Goal: Information Seeking & Learning: Learn about a topic

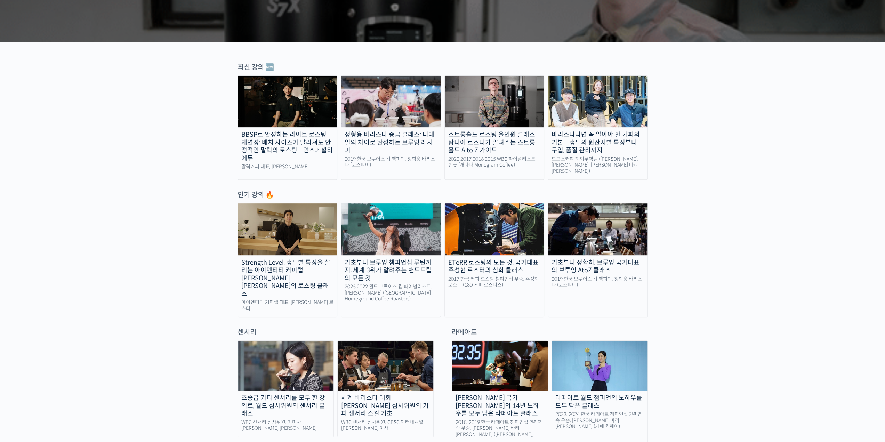
scroll to position [209, 0]
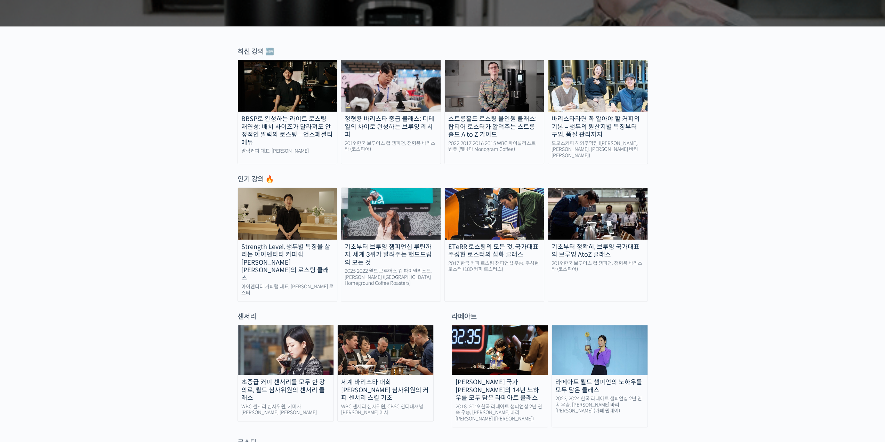
click at [315, 205] on img at bounding box center [287, 213] width 99 height 51
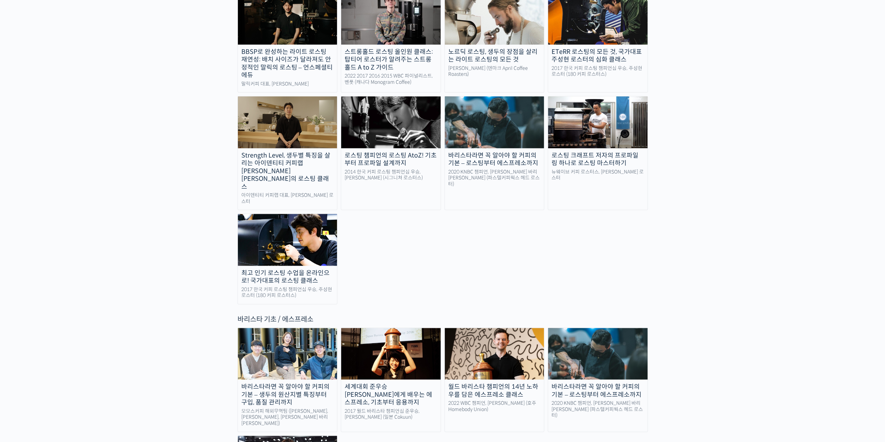
scroll to position [765, 0]
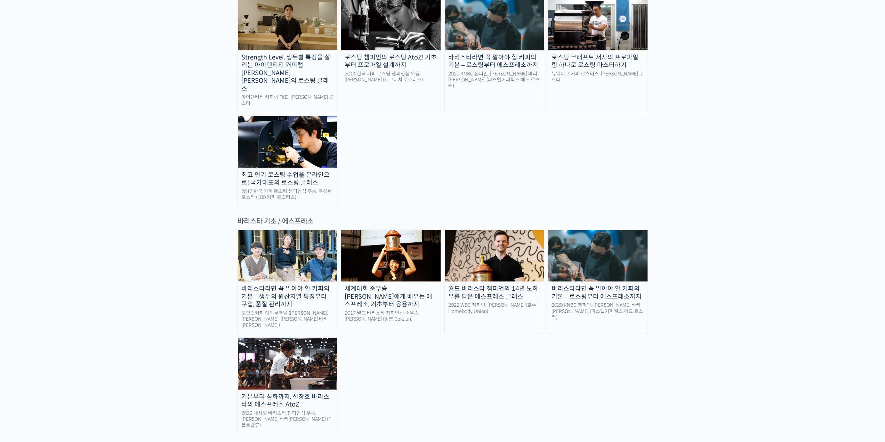
click at [303, 230] on img at bounding box center [287, 255] width 99 height 51
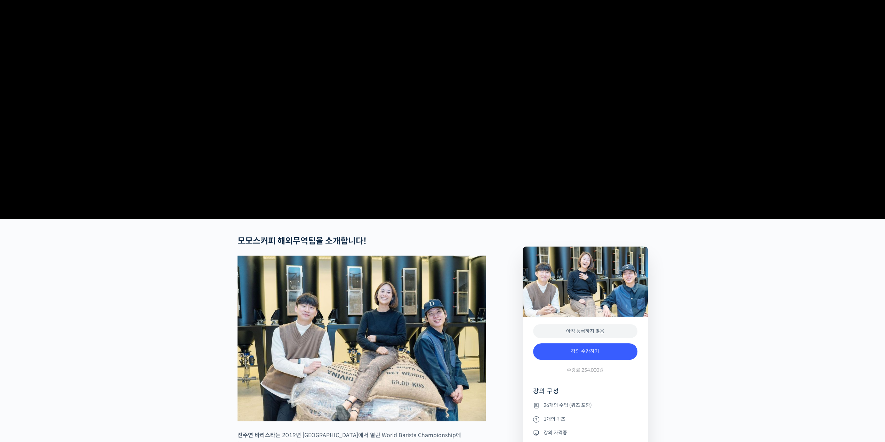
scroll to position [139, 0]
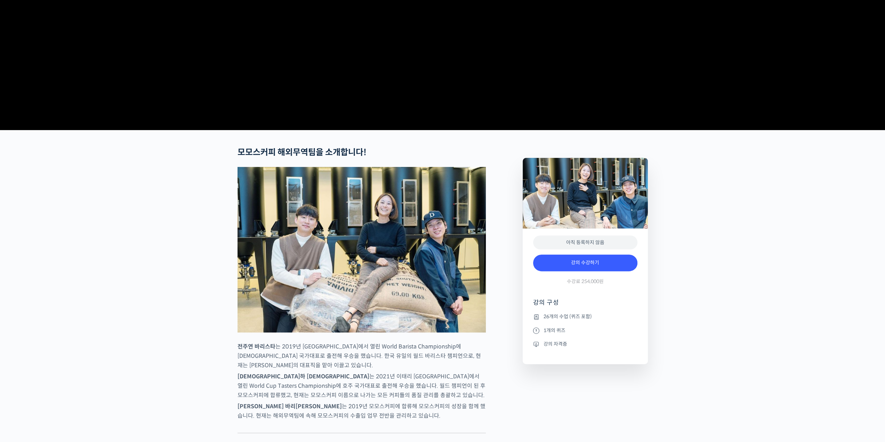
click at [353, 248] on img at bounding box center [361, 249] width 248 height 165
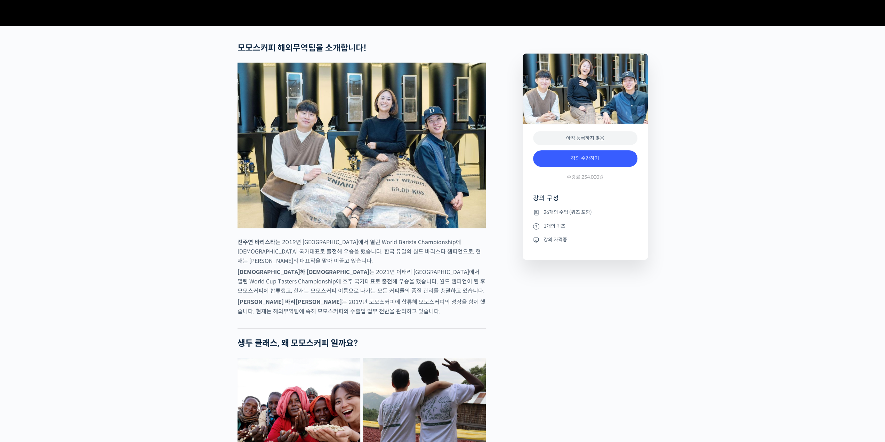
scroll to position [278, 0]
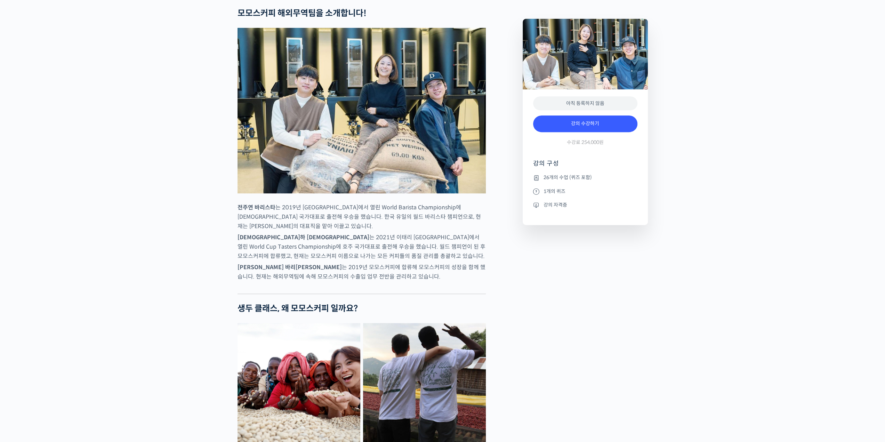
click at [354, 231] on p "전주연 바리스타 는 2019년 미국 보스턴에서 열린 World Barista Championship에 한국 국가대표로 출전해 우승을 했습니다.…" at bounding box center [361, 217] width 248 height 28
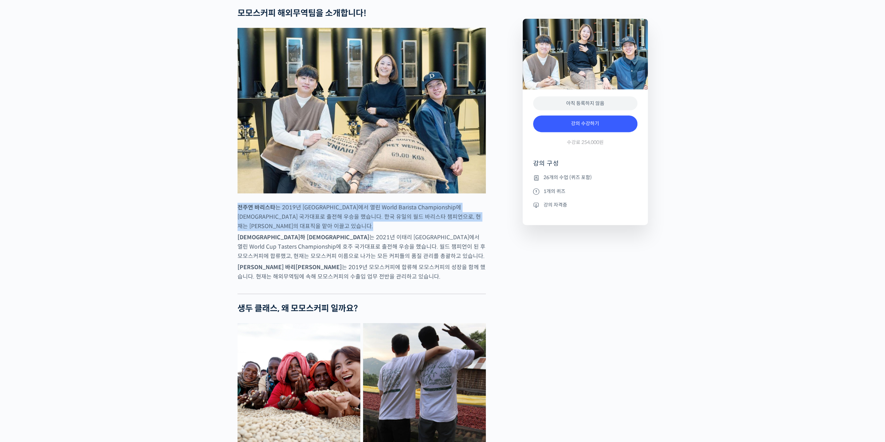
click at [354, 231] on p "전주연 바리스타 는 2019년 미국 보스턴에서 열린 World Barista Championship에 한국 국가대표로 출전해 우승을 했습니다.…" at bounding box center [361, 217] width 248 height 28
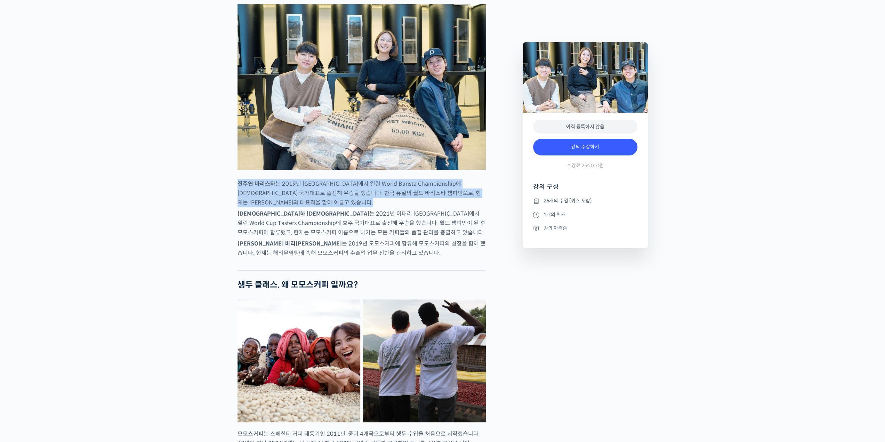
scroll to position [313, 0]
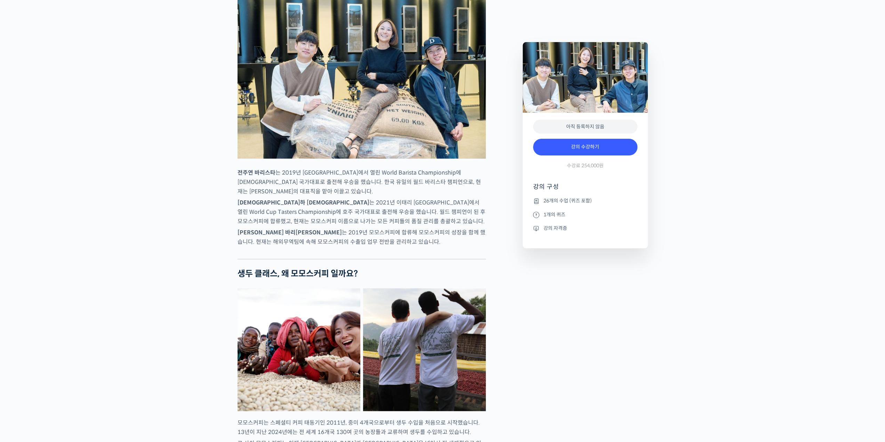
click at [354, 226] on p "추경하 바리스타 는 2021년 이태리 밀라노에서 열린 World Cup Tasters Championship에 호주 국가대표로 출전해 우승을 …" at bounding box center [361, 212] width 248 height 28
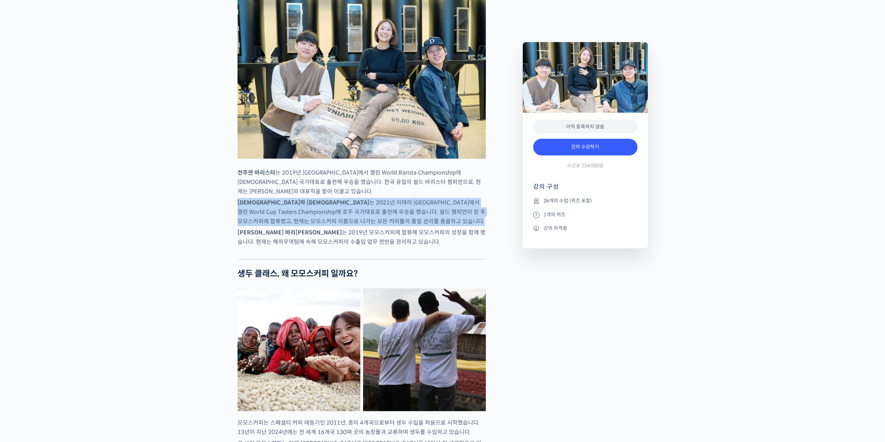
click at [354, 226] on p "추경하 바리스타 는 2021년 이태리 밀라노에서 열린 World Cup Tasters Championship에 호주 국가대표로 출전해 우승을 …" at bounding box center [361, 212] width 248 height 28
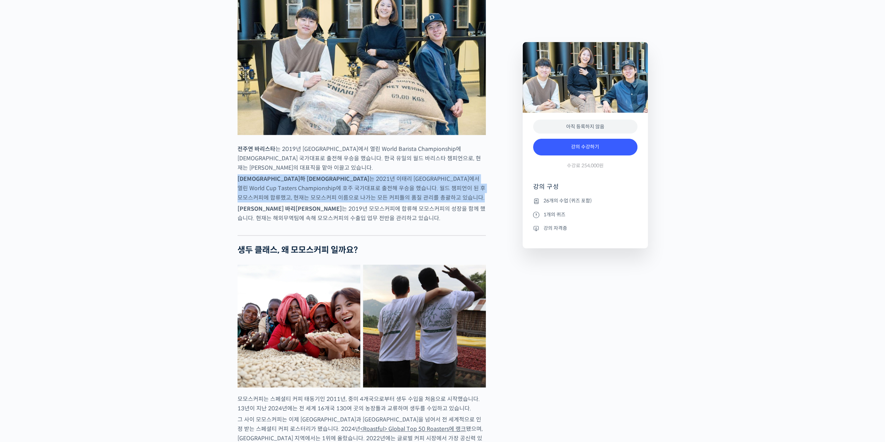
scroll to position [348, 0]
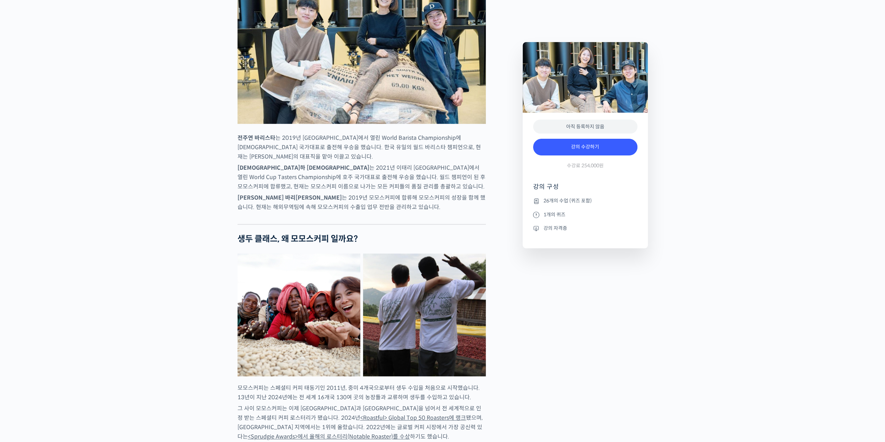
click at [370, 212] on p "김한중 바리스타 는 2019년 모모스커피에 합류해 모모스커피의 성장을 함께 했습니다. 현재는 해외무역팀에 속해 모모스커피의 수출입 업무 전반을…" at bounding box center [361, 202] width 248 height 19
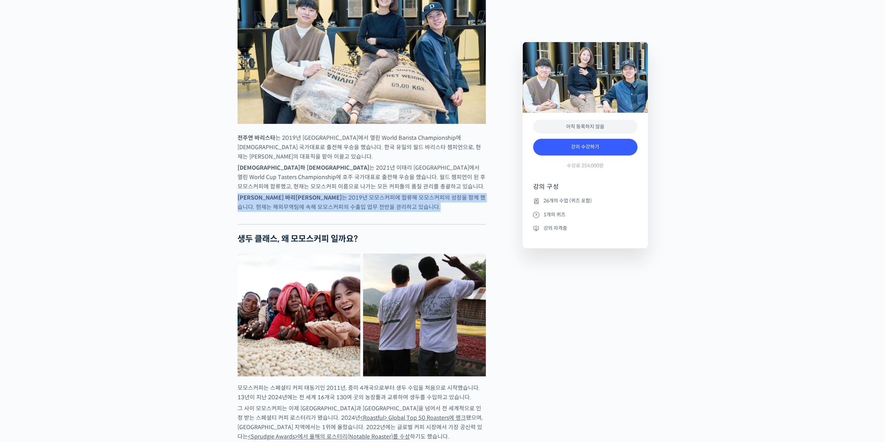
click at [370, 212] on p "김한중 바리스타 는 2019년 모모스커피에 합류해 모모스커피의 성장을 함께 했습니다. 현재는 해외무역팀에 속해 모모스커피의 수출입 업무 전반을…" at bounding box center [361, 202] width 248 height 19
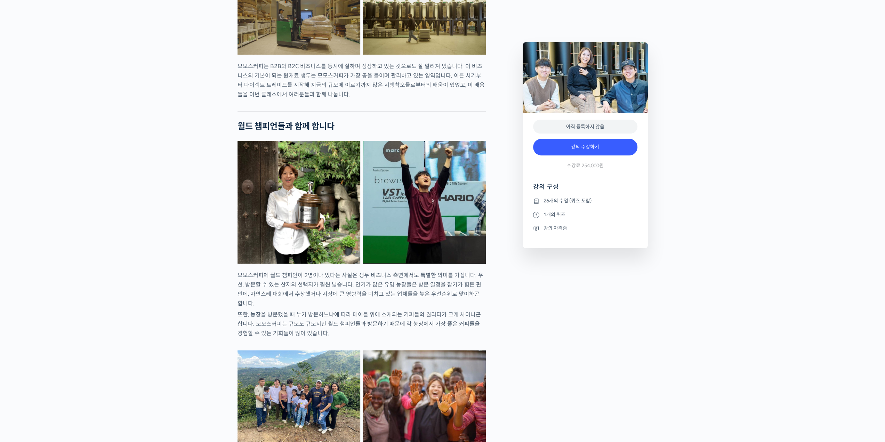
scroll to position [869, 0]
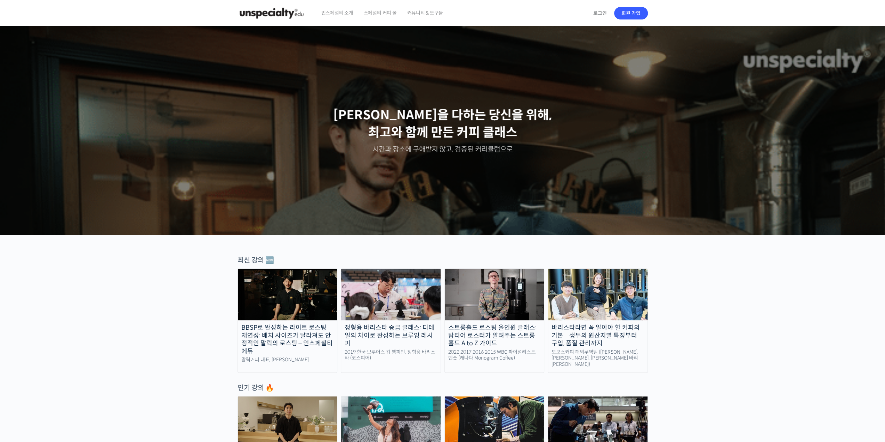
drag, startPoint x: 343, startPoint y: 197, endPoint x: 288, endPoint y: 36, distance: 170.4
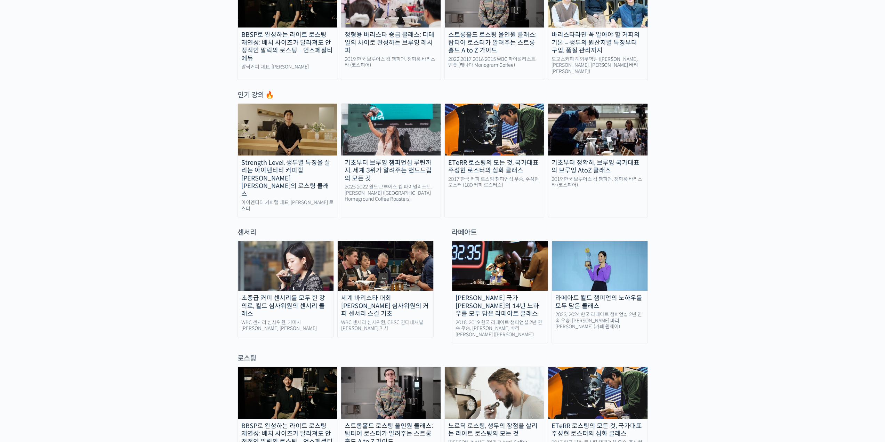
scroll to position [348, 0]
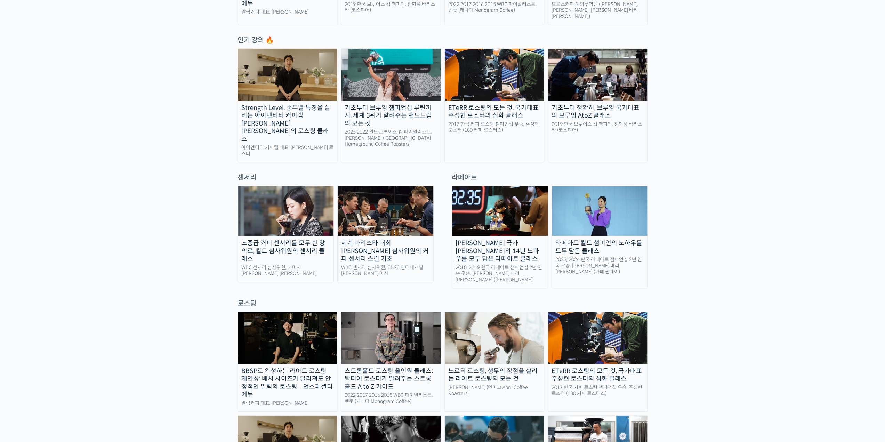
click at [560, 137] on link "기초부터 정확히, 브루잉 국가대표의 브루잉 AtoZ 클래스 2019 한국 브루어스 컵 챔피언, 정형용 바리스타 (코스피어)" at bounding box center [597, 105] width 100 height 114
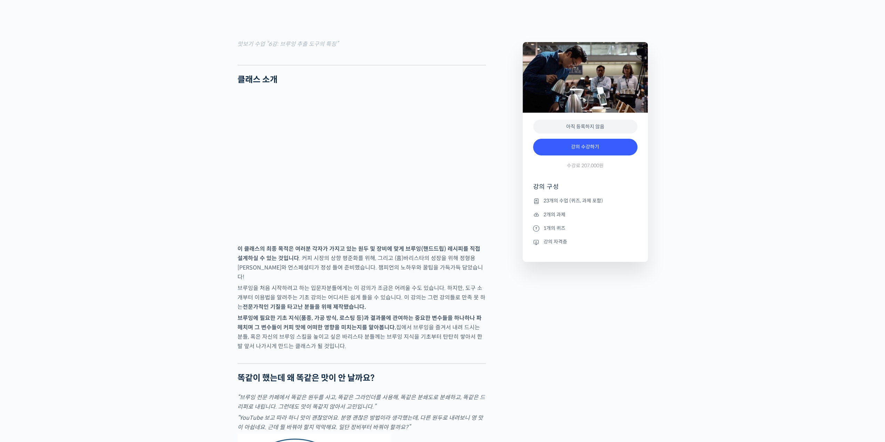
scroll to position [938, 0]
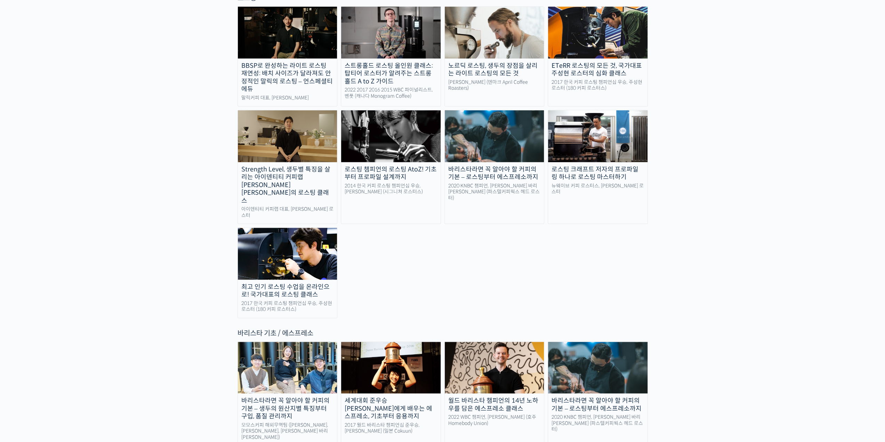
scroll to position [765, 0]
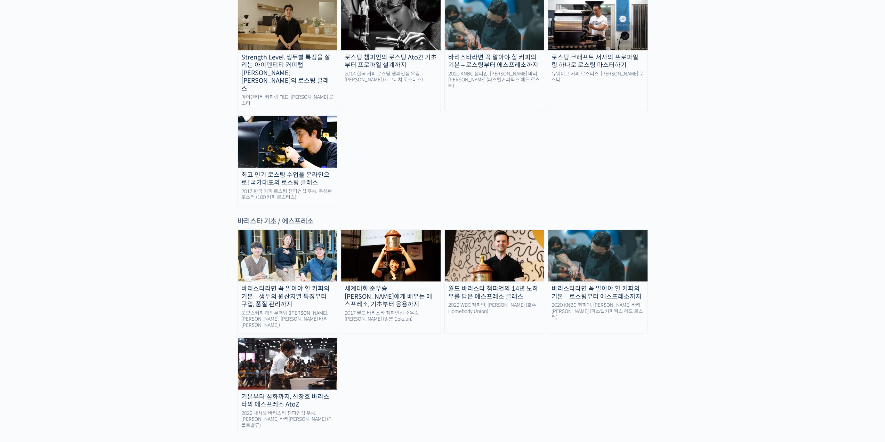
click at [555, 230] on img at bounding box center [597, 255] width 99 height 51
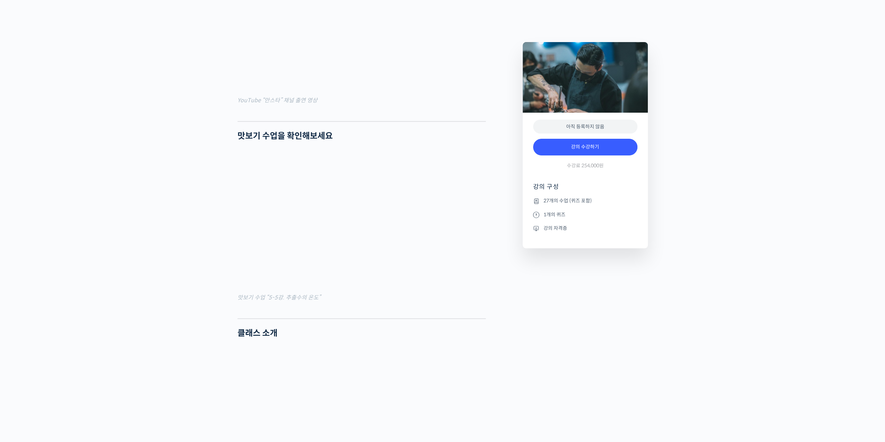
scroll to position [591, 0]
